Goal: Use online tool/utility: Use online tool/utility

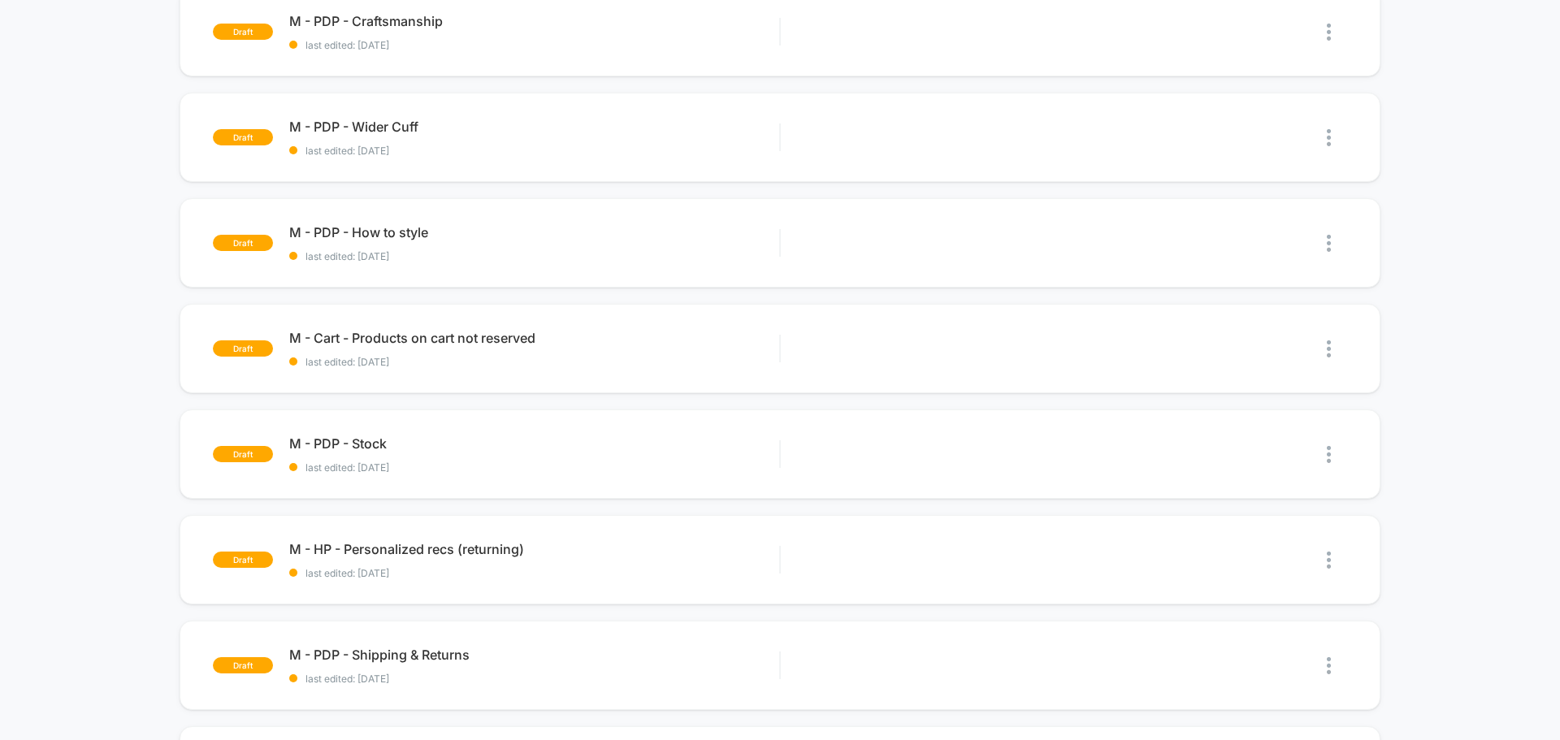
scroll to position [650, 0]
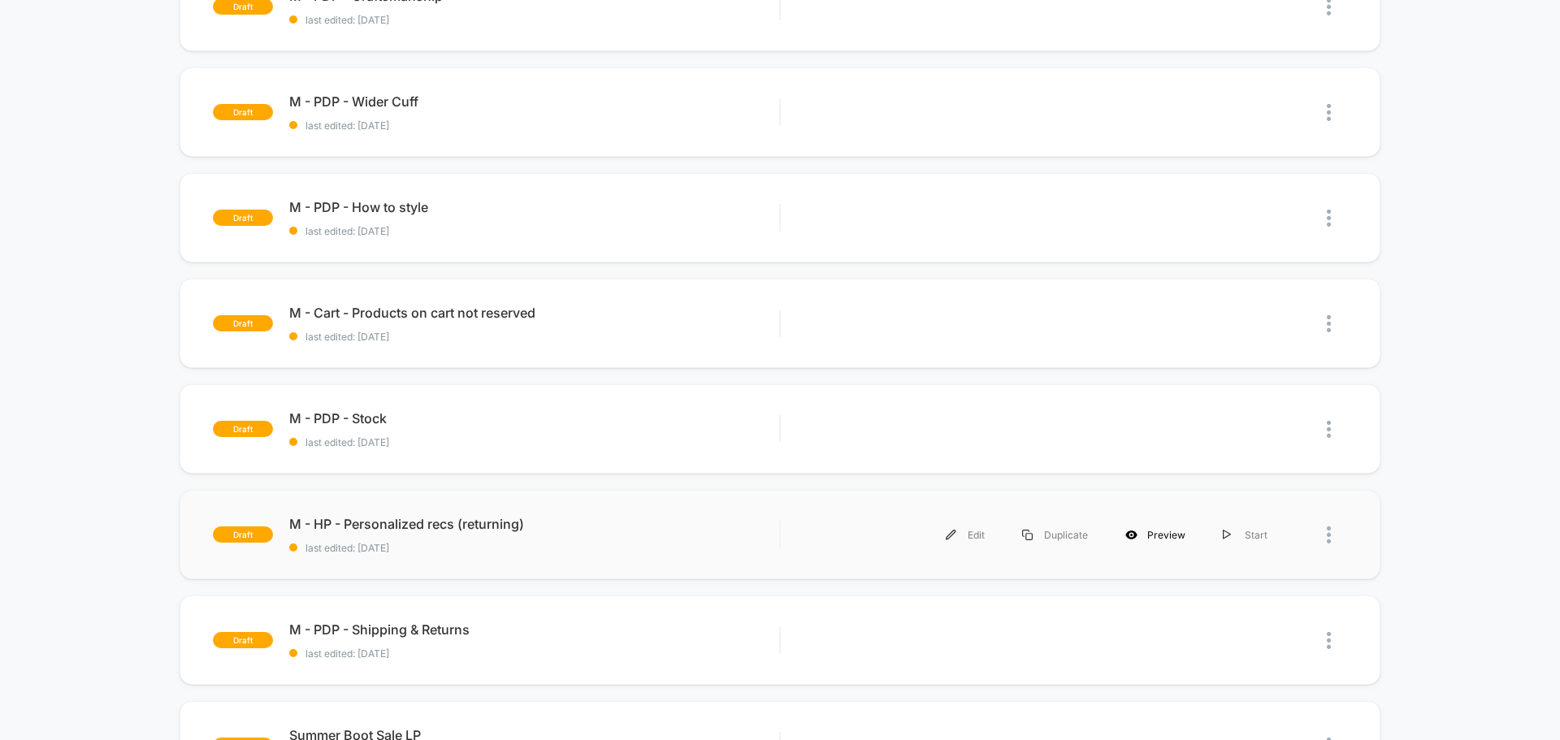
click at [1163, 539] on div "Preview" at bounding box center [1155, 535] width 97 height 37
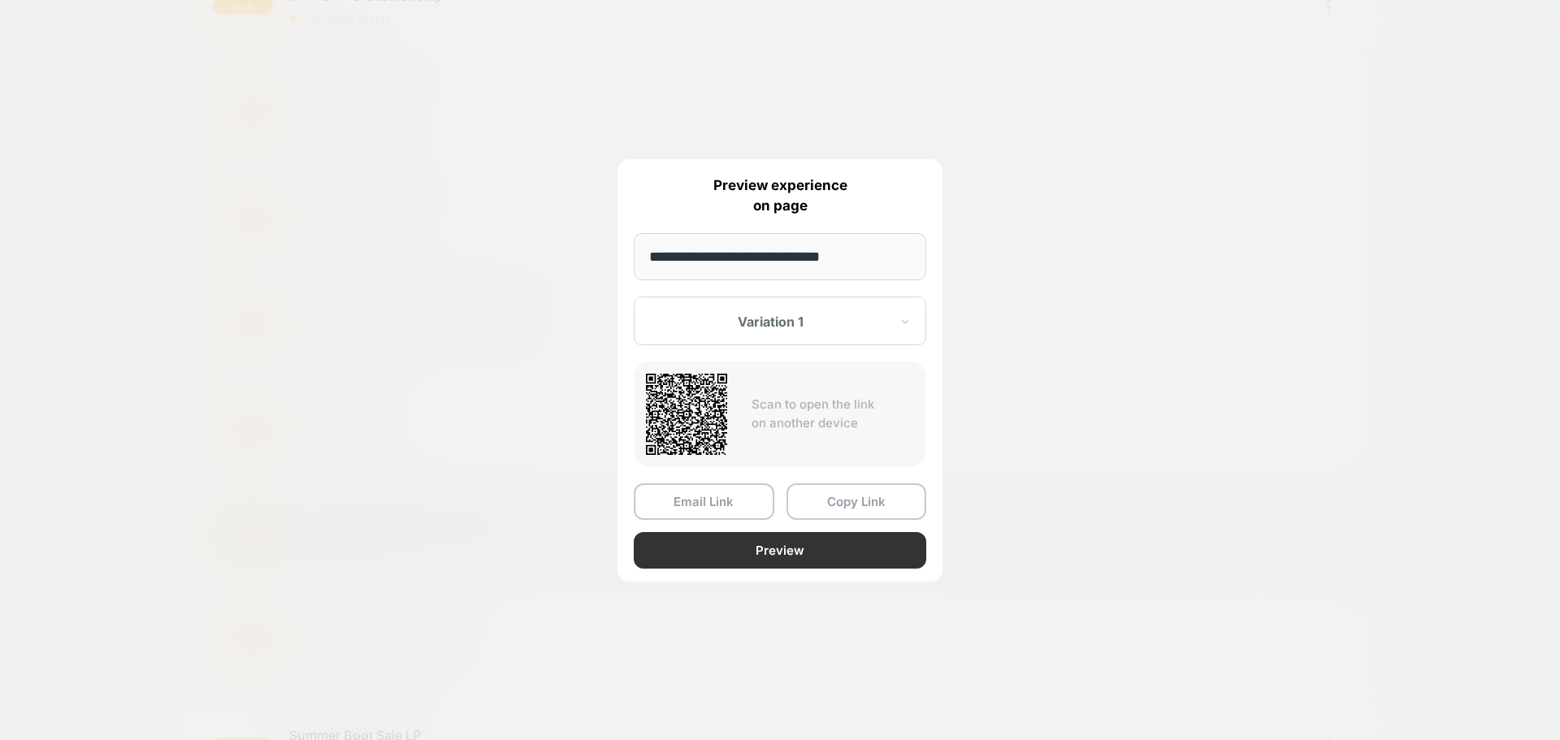
click at [756, 557] on button "Preview" at bounding box center [780, 550] width 292 height 37
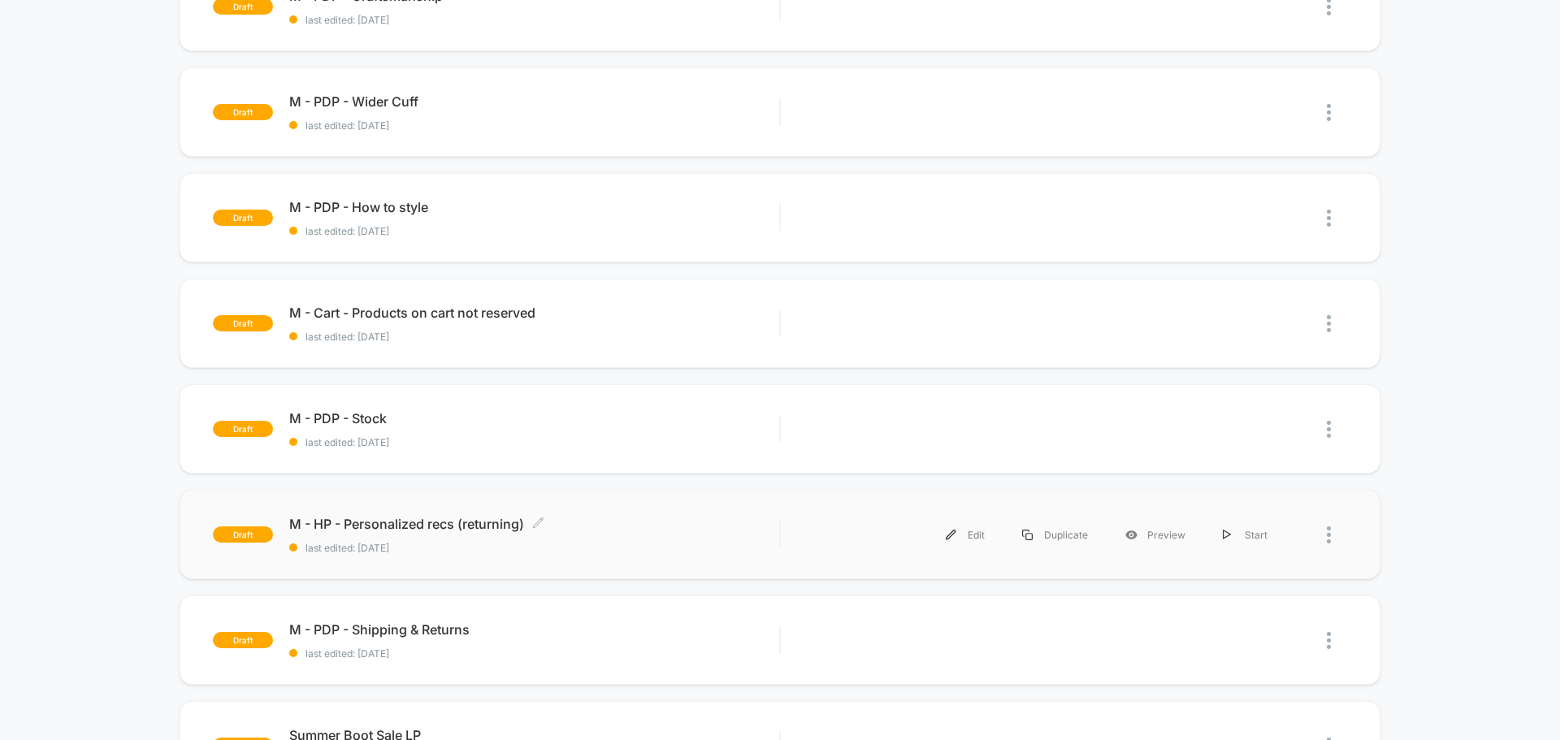
click at [405, 522] on span "M - HP - Personalized recs (returning) Click to edit experience details" at bounding box center [534, 524] width 490 height 16
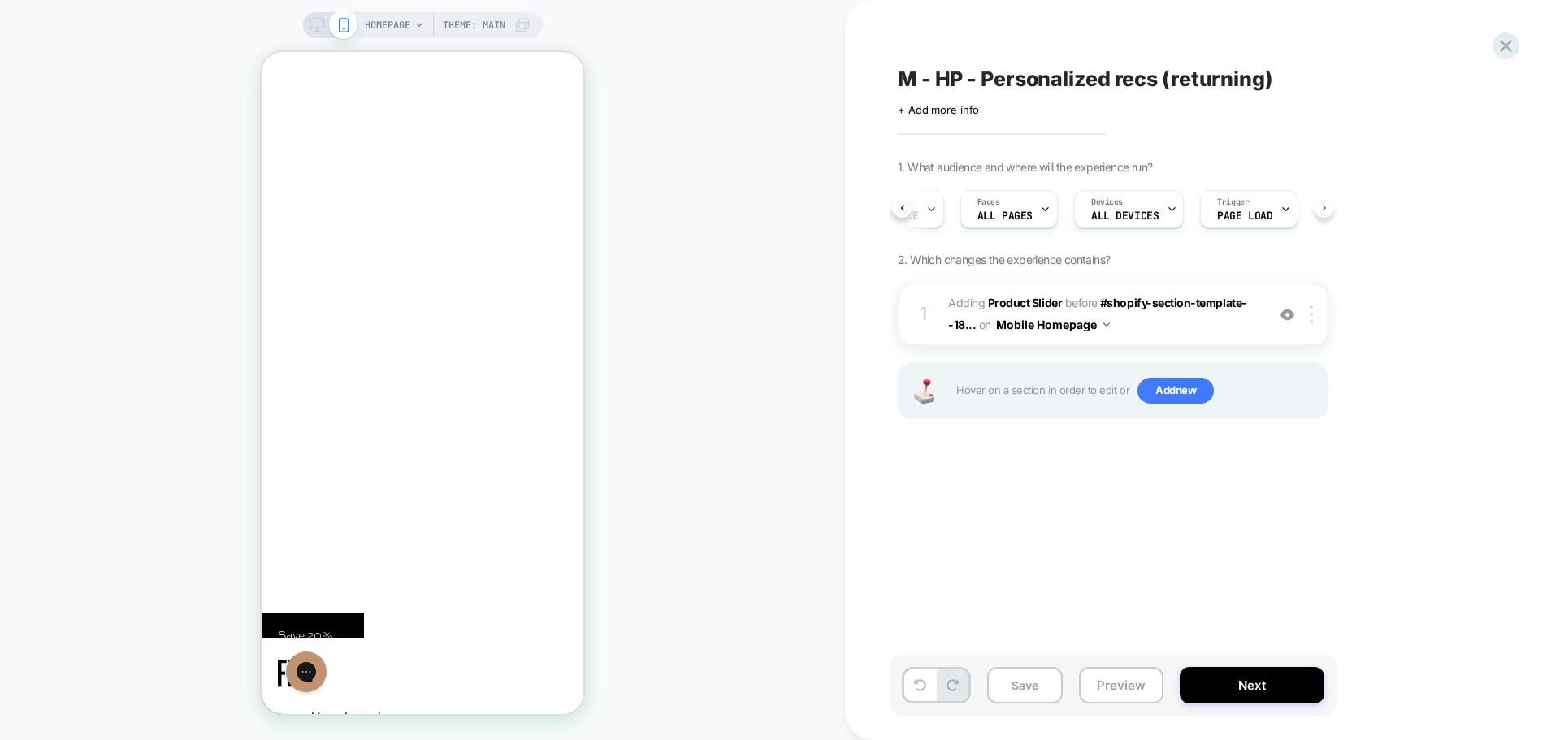
scroll to position [0, 102]
drag, startPoint x: 1121, startPoint y: 682, endPoint x: 99, endPoint y: 541, distance: 1031.8
click at [1119, 682] on button "Preview" at bounding box center [1121, 685] width 84 height 37
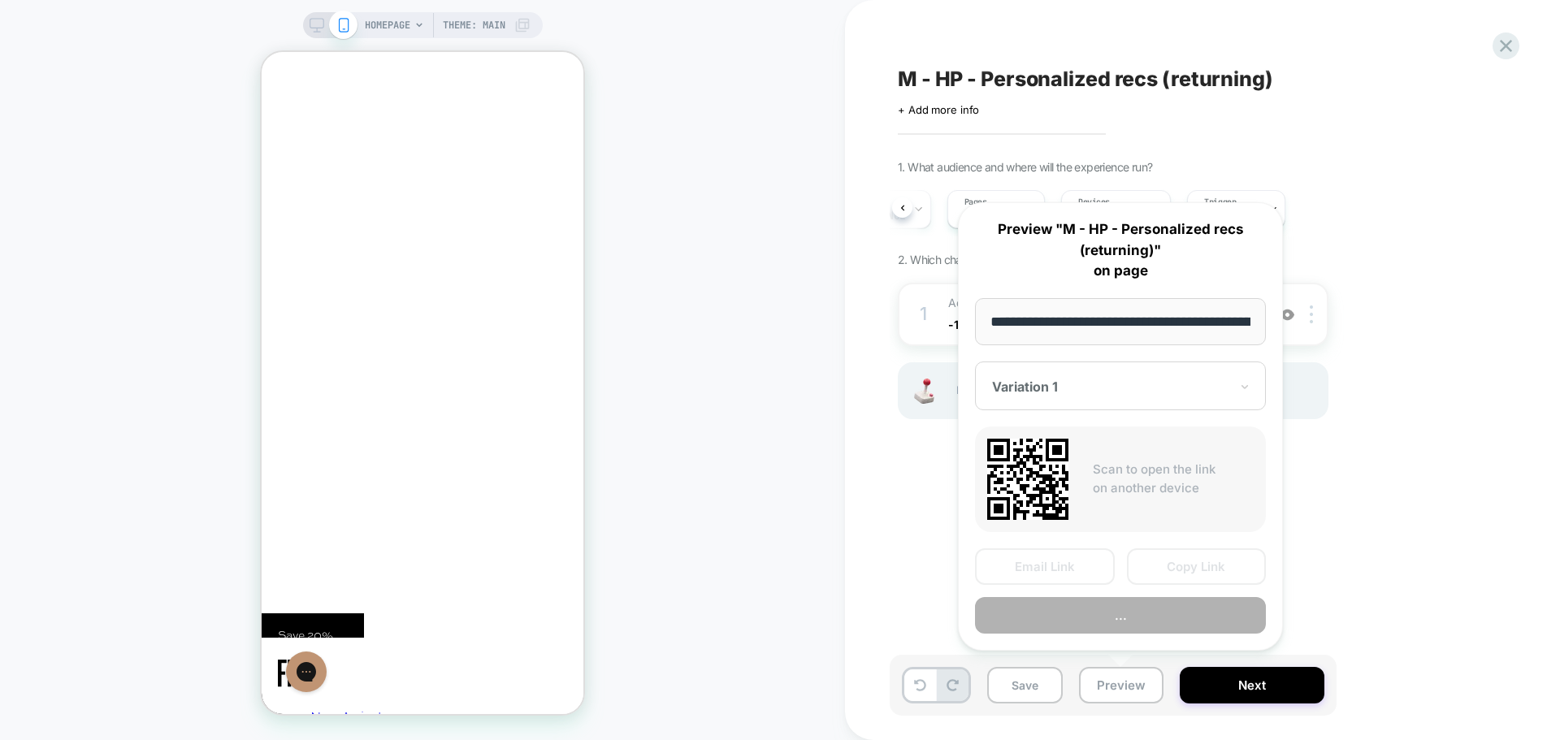
scroll to position [0, 93]
